Goal: Check status: Check status

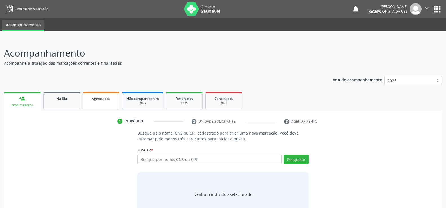
click at [95, 102] on link "Agendados" at bounding box center [101, 100] width 37 height 17
select select "8"
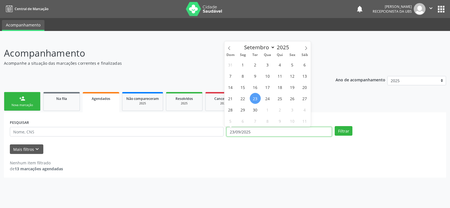
click at [272, 129] on input "23/09/2025" at bounding box center [280, 132] width 106 height 10
click at [254, 110] on span "30" at bounding box center [255, 109] width 11 height 11
type input "[DATE]"
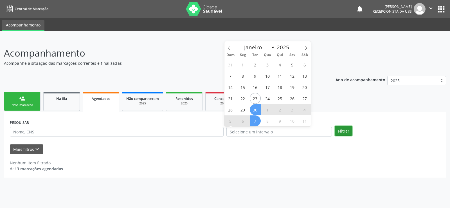
click at [341, 129] on button "Filtrar" at bounding box center [344, 131] width 18 height 10
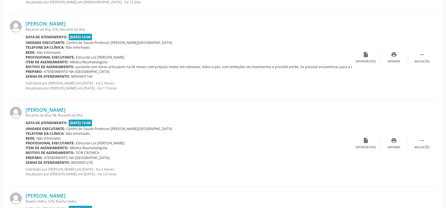
scroll to position [1006, 0]
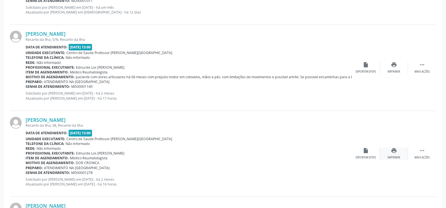
click at [396, 153] on icon "print" at bounding box center [394, 151] width 6 height 6
click at [393, 65] on icon "print" at bounding box center [394, 65] width 6 height 6
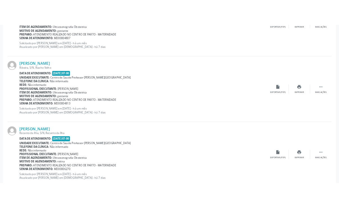
scroll to position [556, 0]
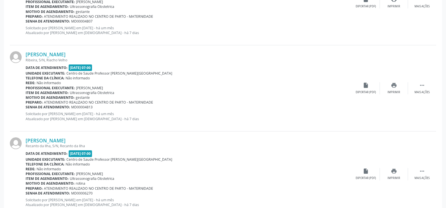
click at [79, 95] on span "Ultrassonografia Obstetrica" at bounding box center [92, 92] width 44 height 5
click at [397, 87] on icon "print" at bounding box center [394, 85] width 6 height 6
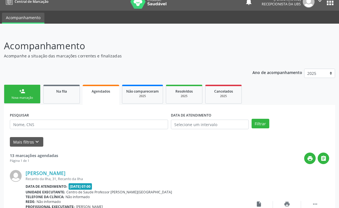
scroll to position [0, 0]
